Goal: Information Seeking & Learning: Find specific fact

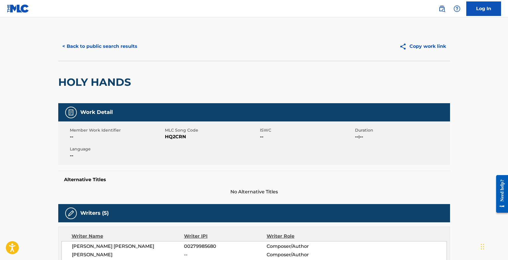
click at [107, 46] on button "< Back to public search results" at bounding box center [99, 46] width 83 height 15
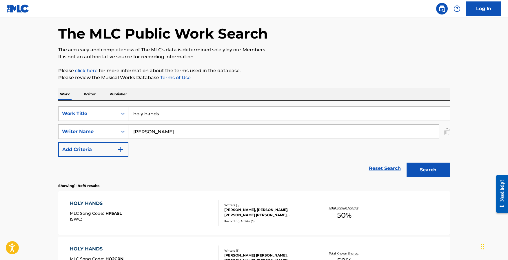
scroll to position [22, 0]
drag, startPoint x: 164, startPoint y: 114, endPoint x: 72, endPoint y: 104, distance: 93.1
click at [72, 104] on div "SearchWithCriteria0d80d6fa-1681-47bc-b098-f4b1df9f90b0 Work Title holy hands Se…" at bounding box center [254, 140] width 392 height 79
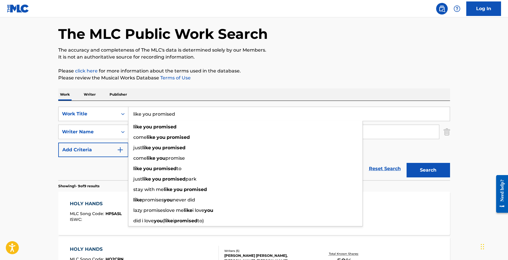
type input "like you promised"
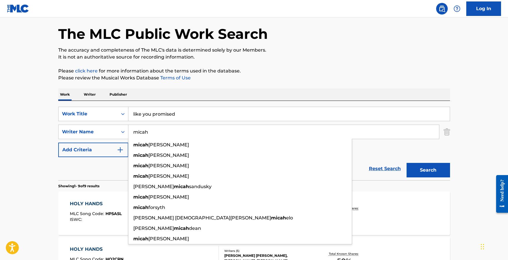
type input "micah"
click at [407, 163] on button "Search" at bounding box center [429, 170] width 44 height 15
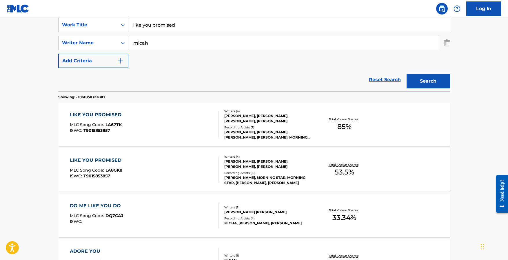
scroll to position [117, 0]
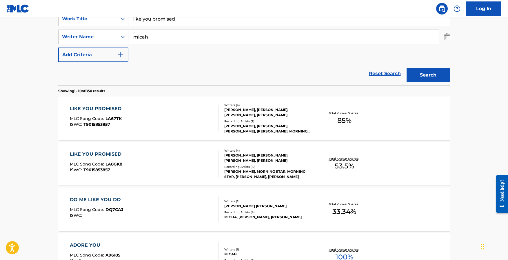
click at [90, 106] on div "LIKE YOU PROMISED" at bounding box center [97, 108] width 55 height 7
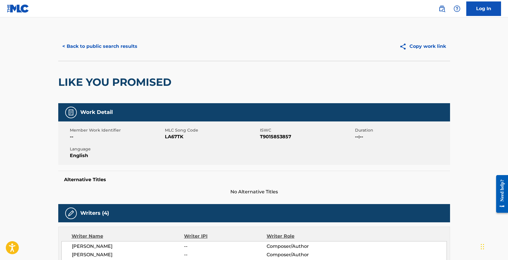
click at [77, 46] on button "< Back to public search results" at bounding box center [99, 46] width 83 height 15
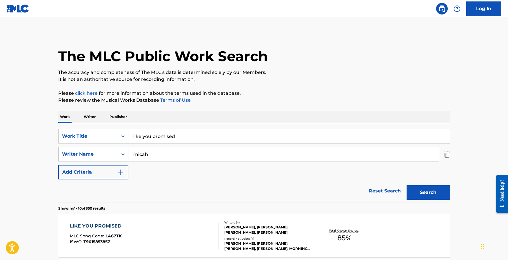
scroll to position [117, 0]
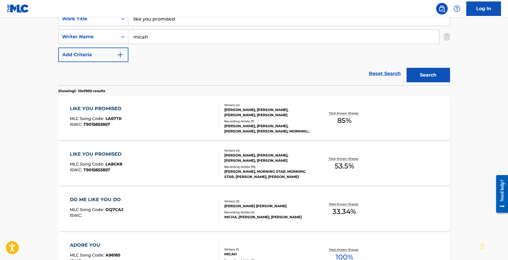
click at [108, 156] on div "LIKE YOU PROMISED" at bounding box center [97, 154] width 55 height 7
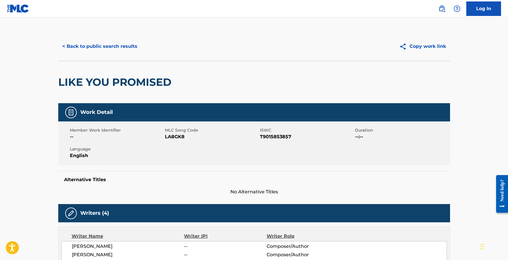
click at [428, 46] on button "Copy work link" at bounding box center [423, 46] width 55 height 15
click at [102, 45] on button "< Back to public search results" at bounding box center [99, 46] width 83 height 15
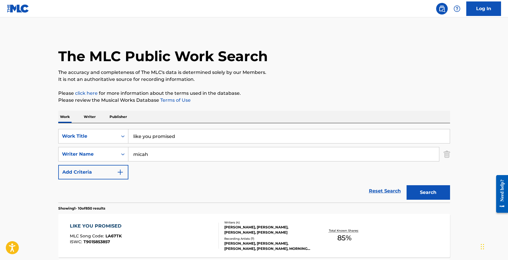
scroll to position [117, 0]
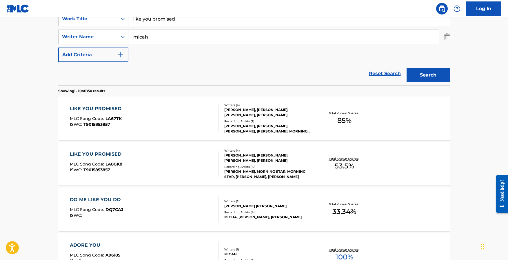
click at [108, 107] on div "LIKE YOU PROMISED" at bounding box center [97, 108] width 55 height 7
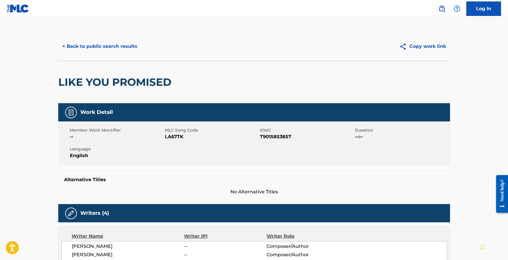
scroll to position [2, 0]
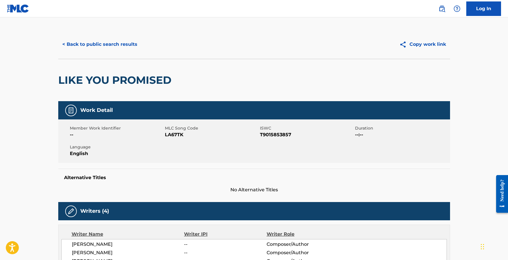
click at [432, 43] on button "Copy work link" at bounding box center [423, 44] width 55 height 15
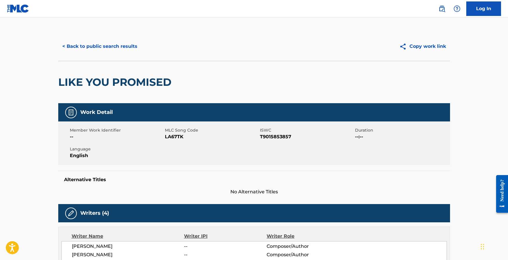
click at [86, 46] on button "< Back to public search results" at bounding box center [99, 46] width 83 height 15
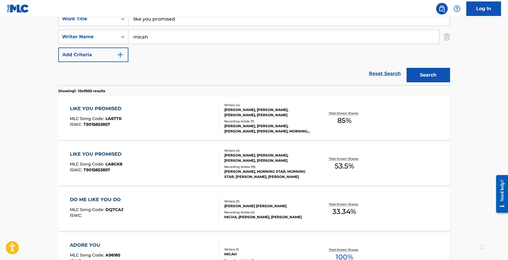
scroll to position [69, 0]
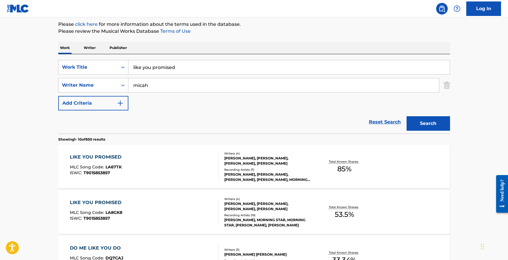
click at [97, 204] on div "LIKE YOU PROMISED" at bounding box center [97, 202] width 55 height 7
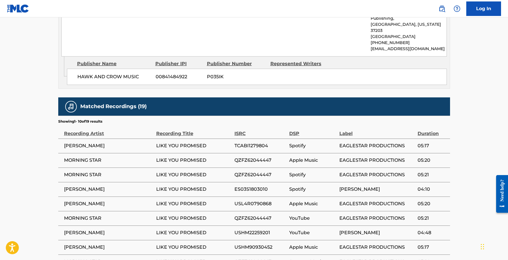
scroll to position [575, 0]
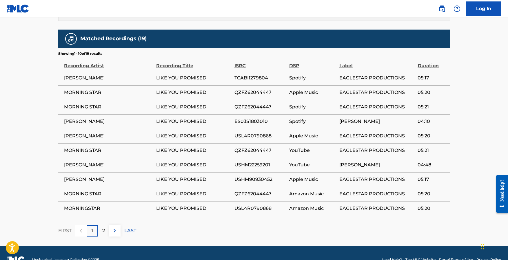
click at [114, 227] on img at bounding box center [114, 230] width 7 height 7
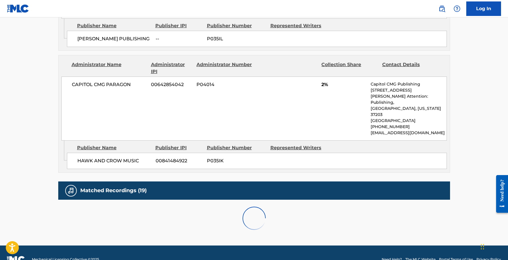
scroll to position [560, 0]
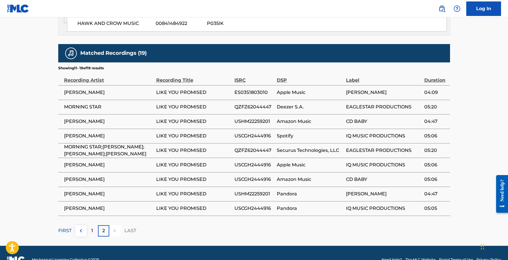
click at [94, 225] on div "1" at bounding box center [92, 230] width 11 height 11
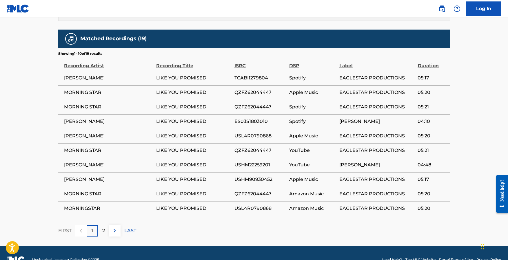
click at [114, 227] on img at bounding box center [114, 230] width 7 height 7
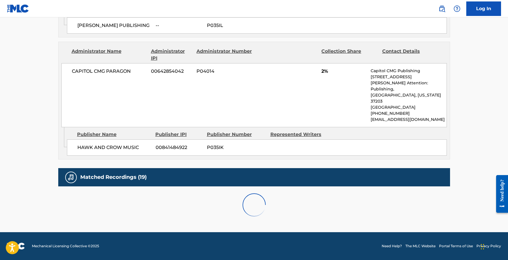
scroll to position [560, 0]
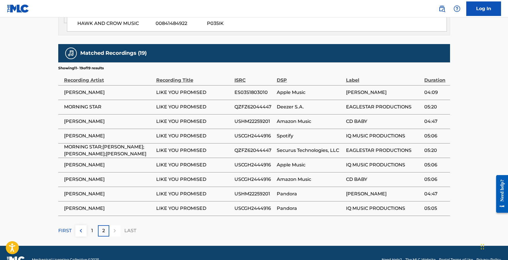
click at [114, 225] on div at bounding box center [114, 230] width 11 height 11
click at [92, 227] on p "1" at bounding box center [92, 230] width 2 height 7
